Goal: Navigation & Orientation: Find specific page/section

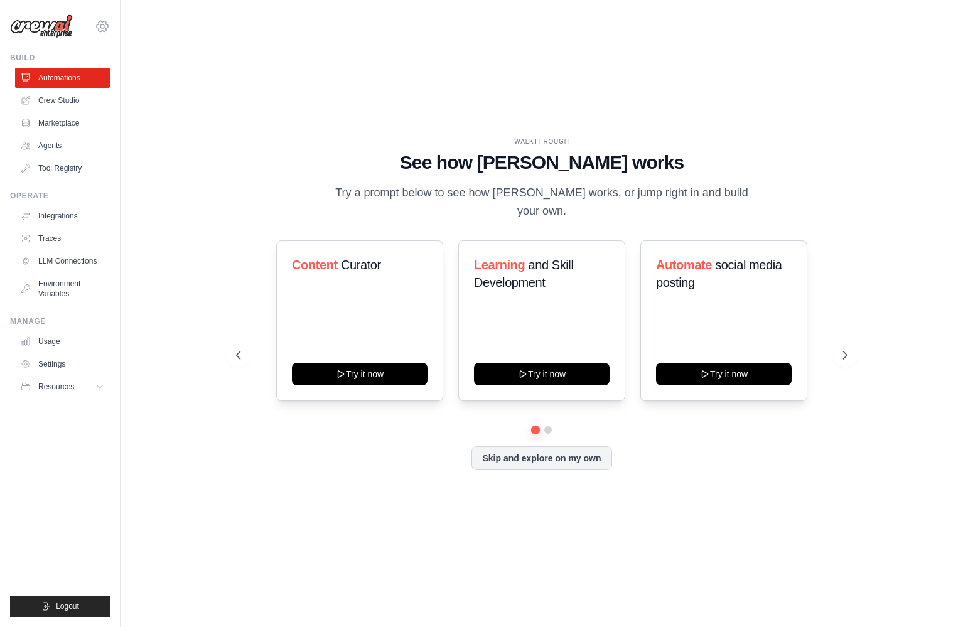
click at [107, 33] on div "[PERSON_NAME][EMAIL_ADDRESS][DOMAIN_NAME] Settings" at bounding box center [60, 20] width 100 height 40
click at [100, 26] on icon at bounding box center [102, 26] width 4 height 4
click at [73, 83] on link "Settings" at bounding box center [102, 84] width 110 height 23
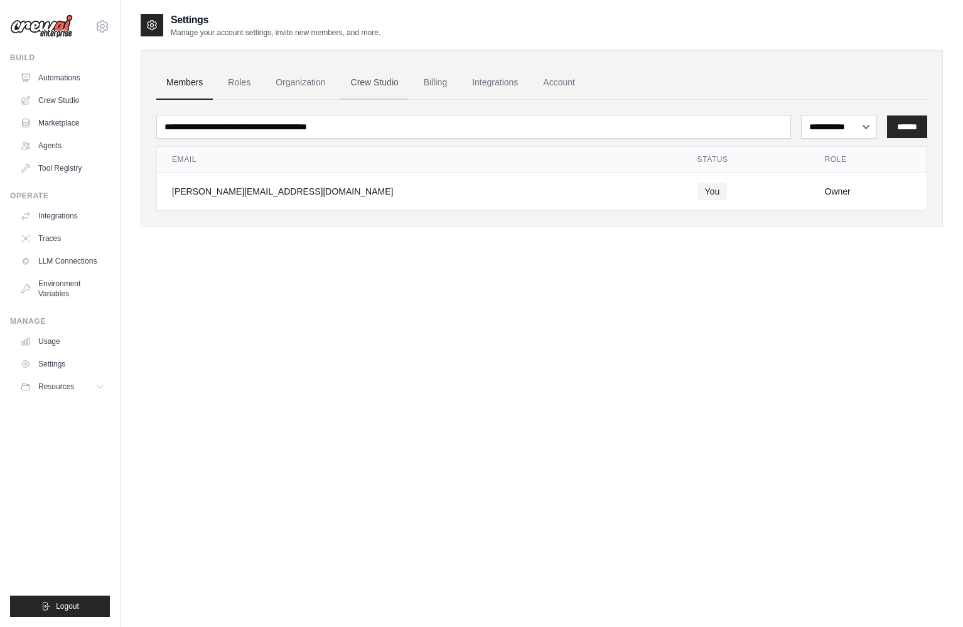
click at [374, 84] on link "Crew Studio" at bounding box center [375, 83] width 68 height 34
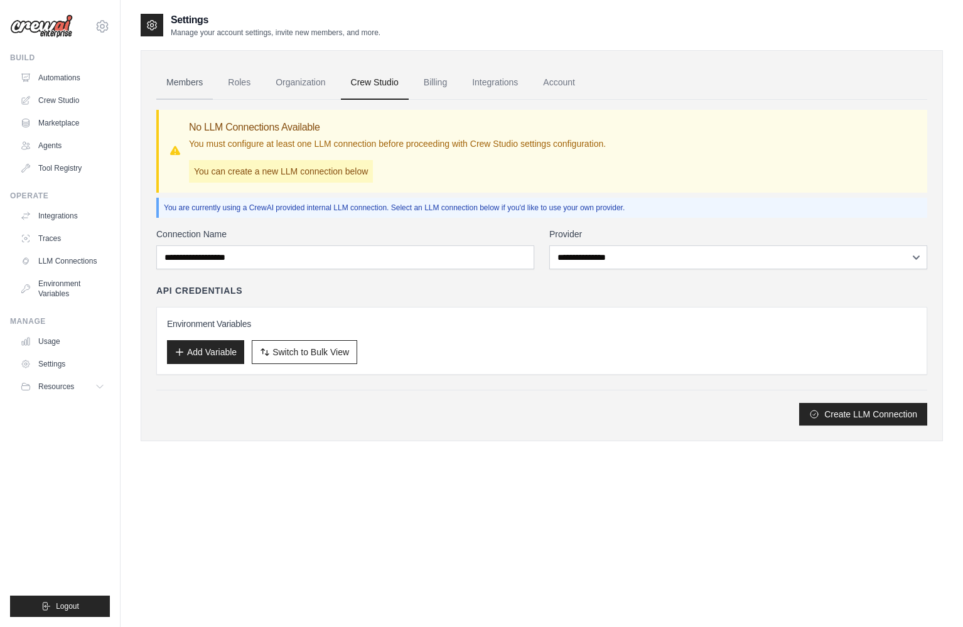
click at [174, 86] on link "Members" at bounding box center [184, 83] width 57 height 34
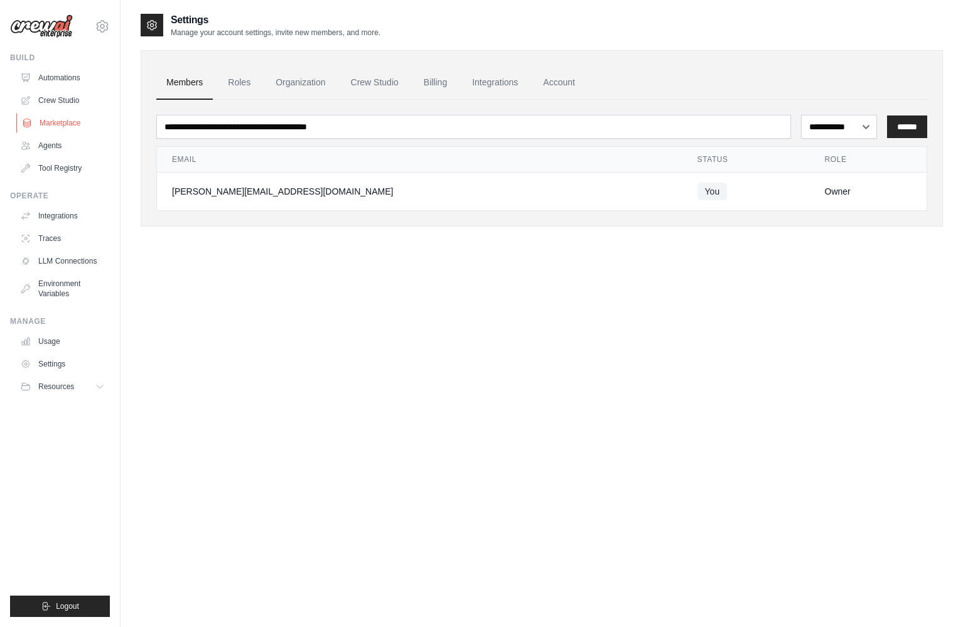
click at [46, 132] on link "Marketplace" at bounding box center [63, 123] width 95 height 20
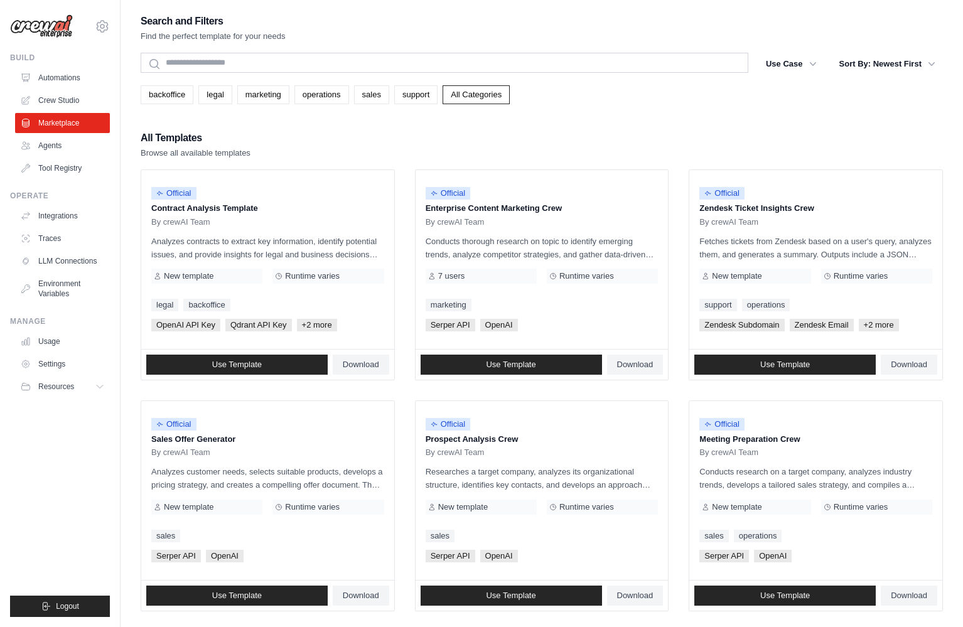
click at [37, 23] on img at bounding box center [41, 26] width 63 height 24
click at [52, 28] on img at bounding box center [41, 26] width 63 height 24
